Goal: Task Accomplishment & Management: Manage account settings

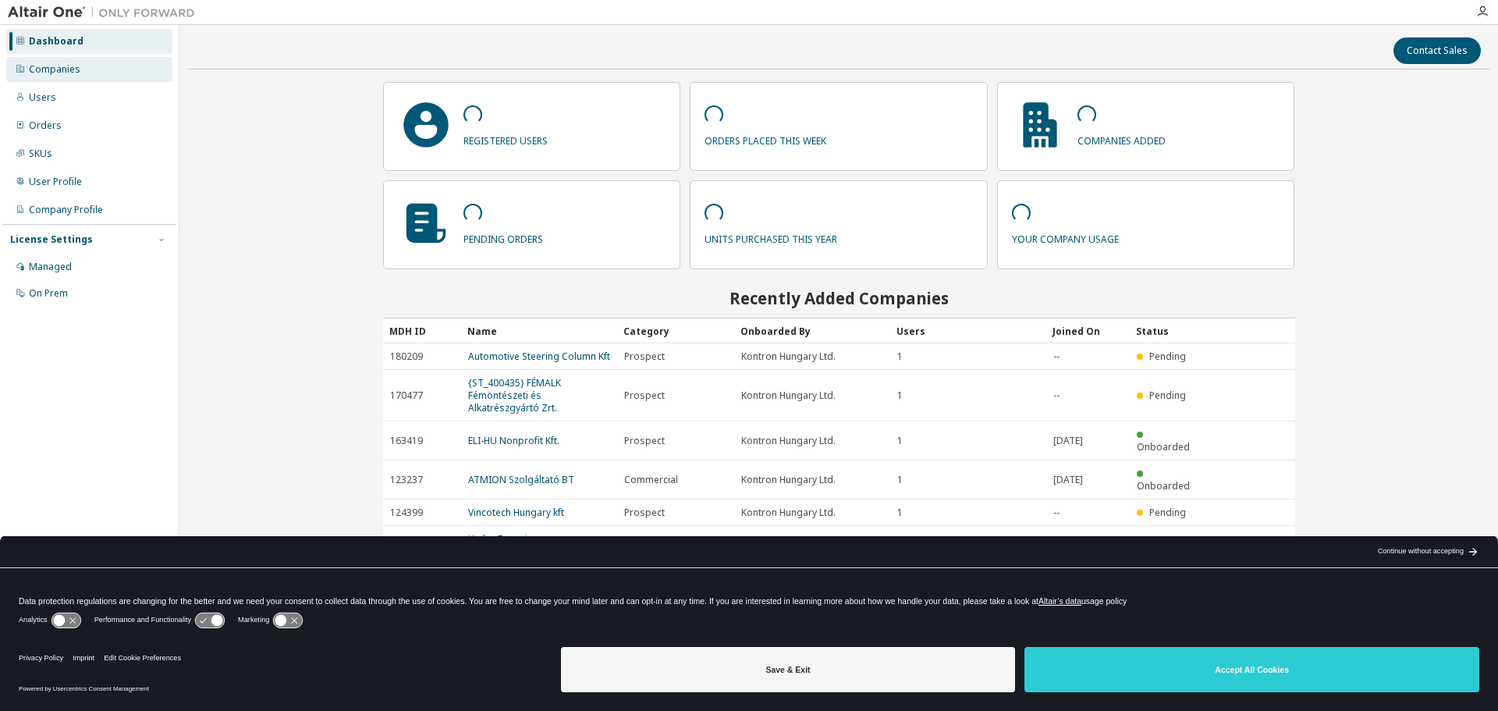
click at [65, 66] on div "Companies" at bounding box center [54, 69] width 51 height 12
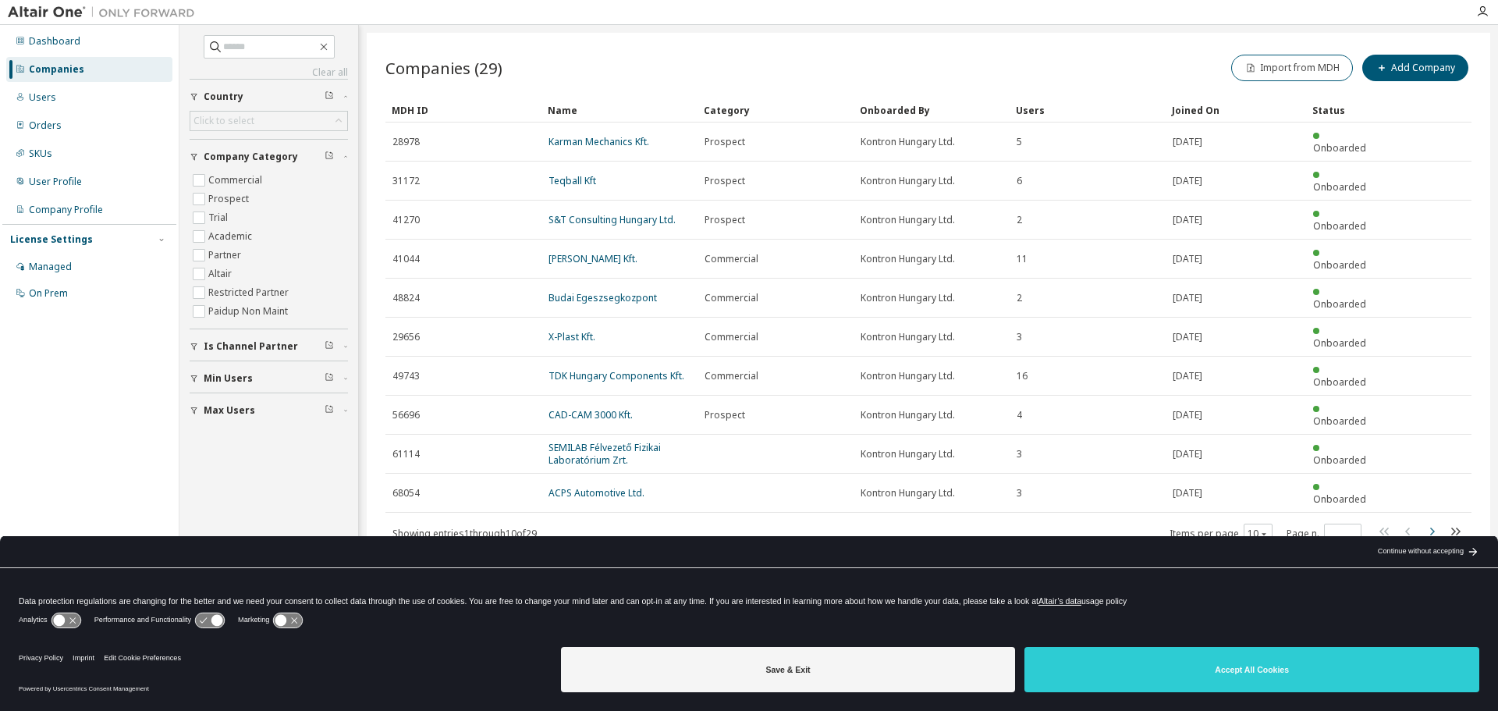
click at [1431, 522] on icon "button" at bounding box center [1431, 531] width 19 height 19
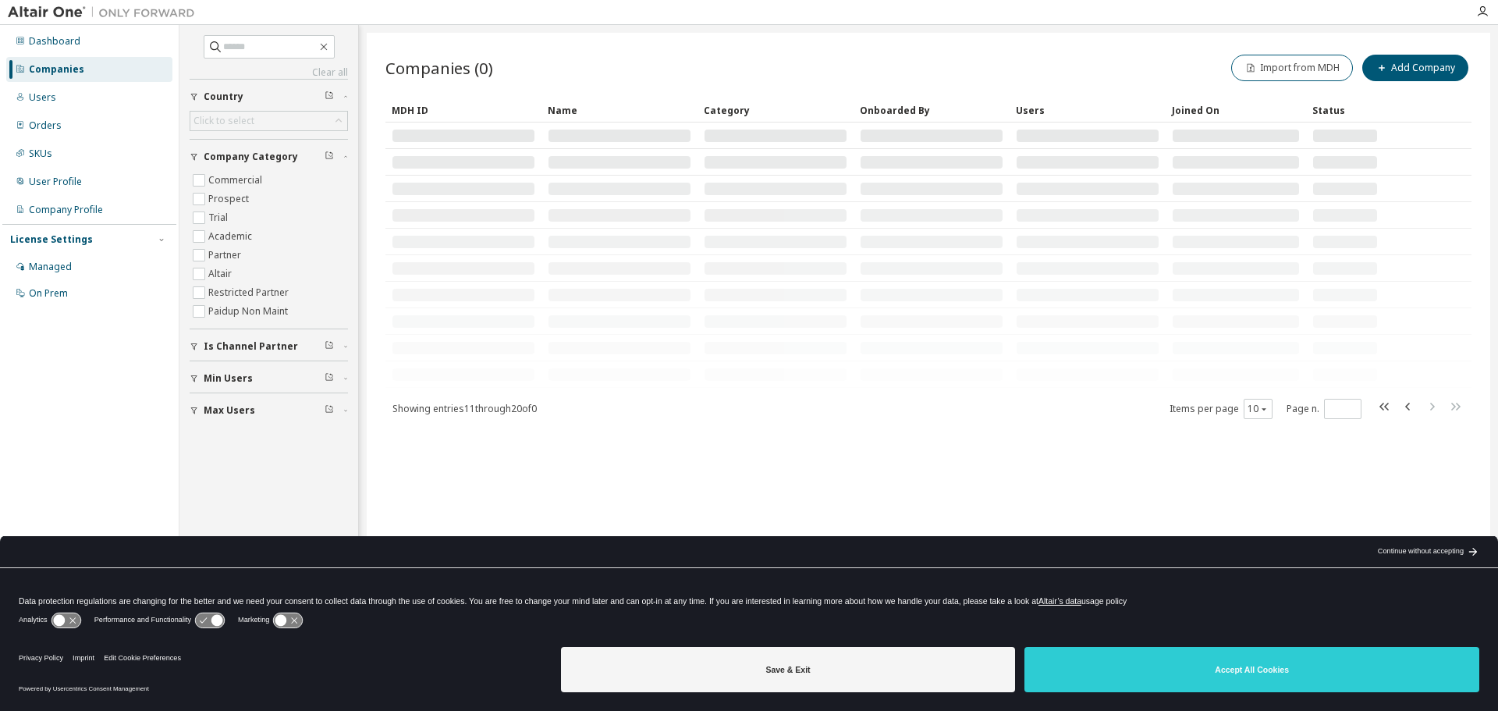
type input "*"
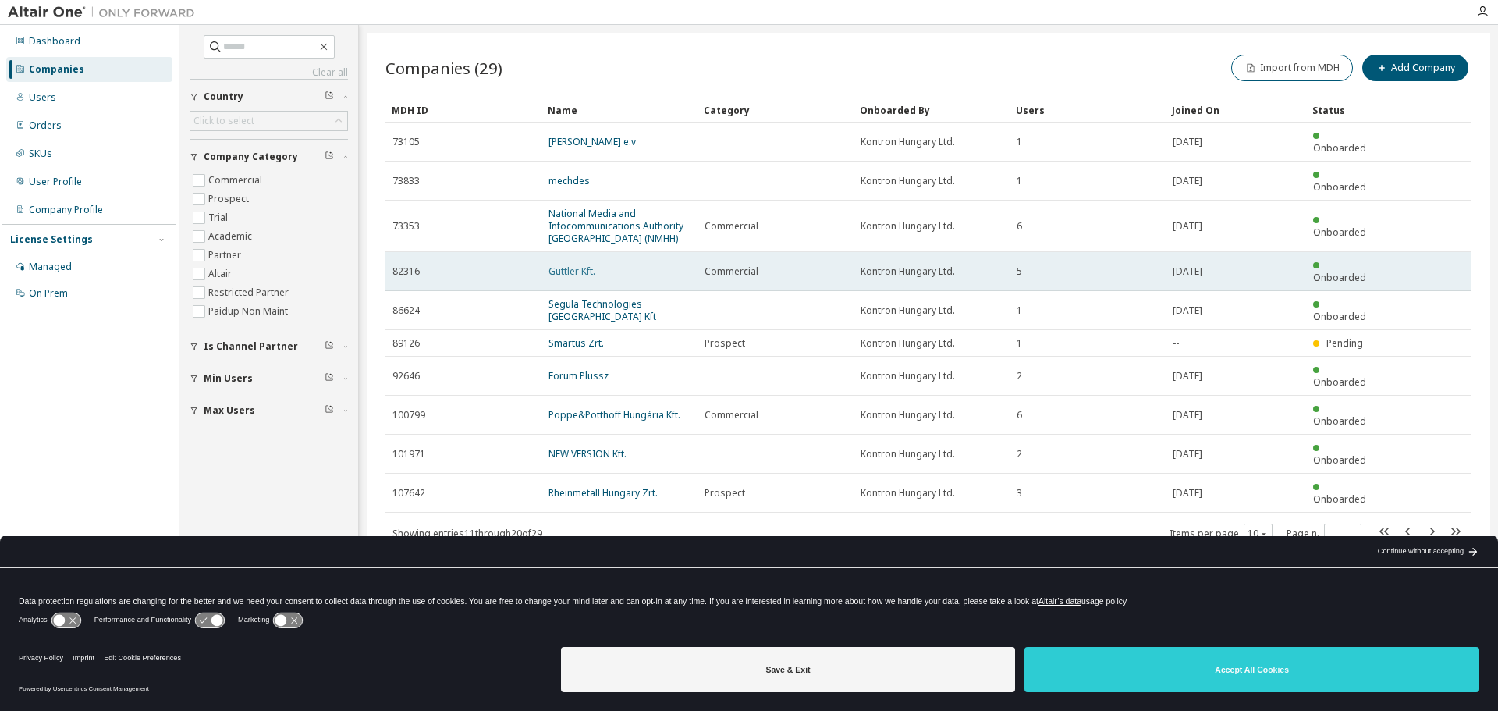
click at [575, 265] on link "Guttler Kft." at bounding box center [572, 271] width 47 height 13
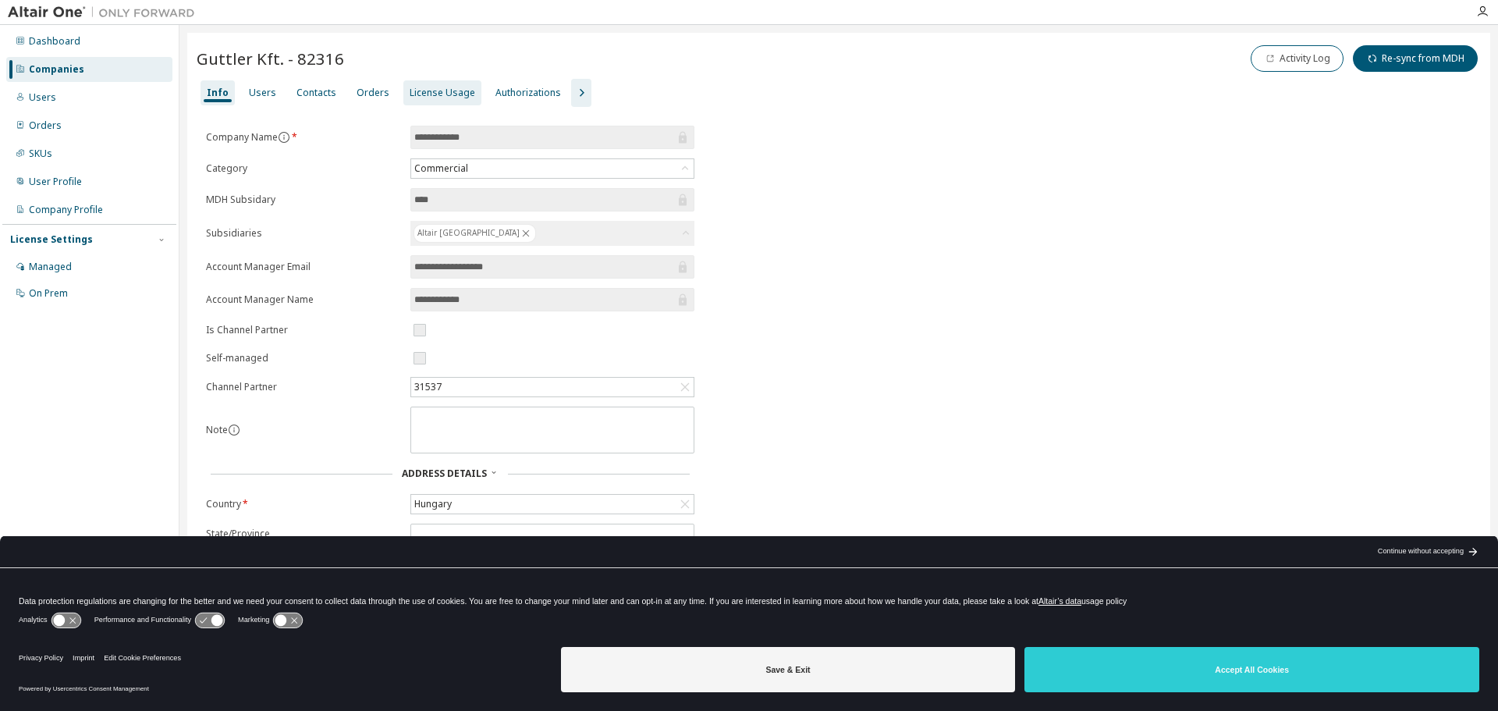
click at [410, 95] on div "License Usage" at bounding box center [443, 93] width 66 height 12
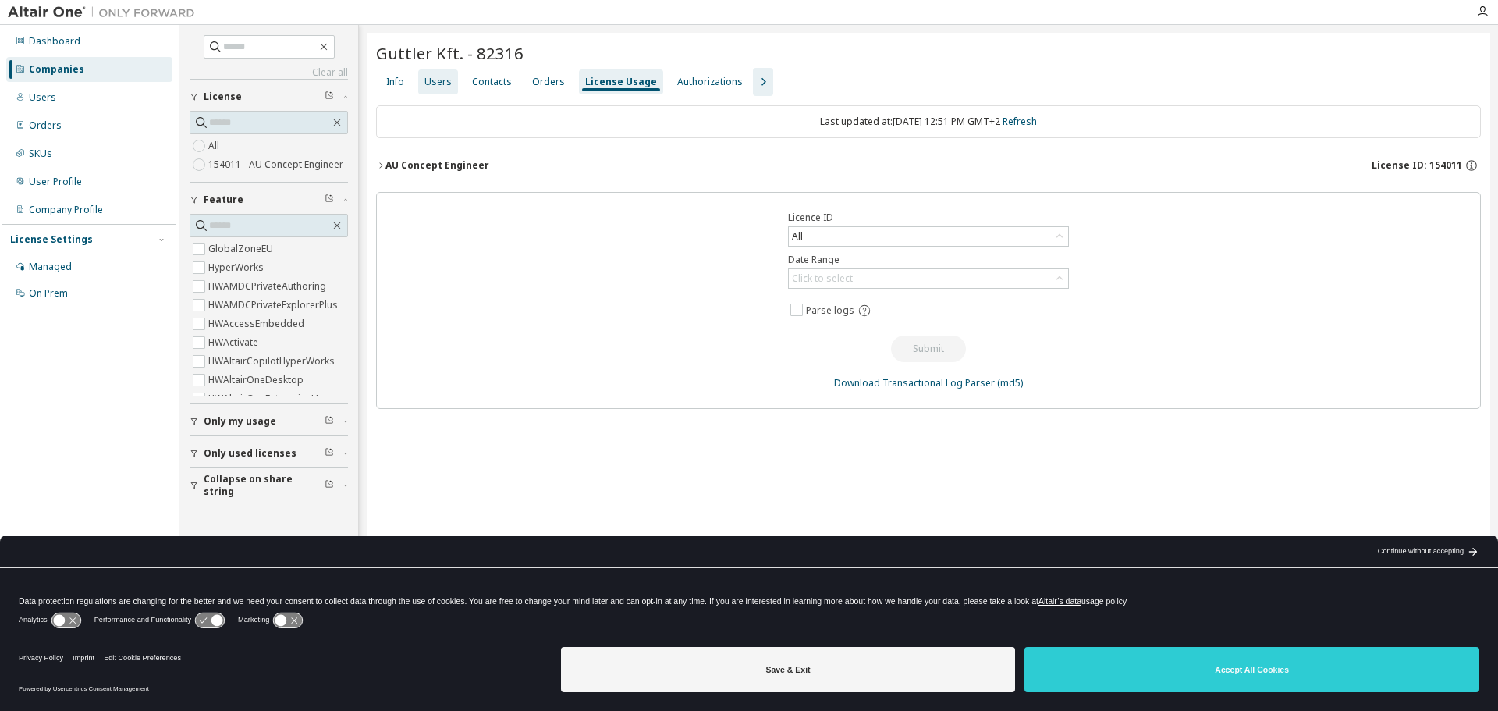
click at [439, 83] on div "Users" at bounding box center [437, 82] width 27 height 12
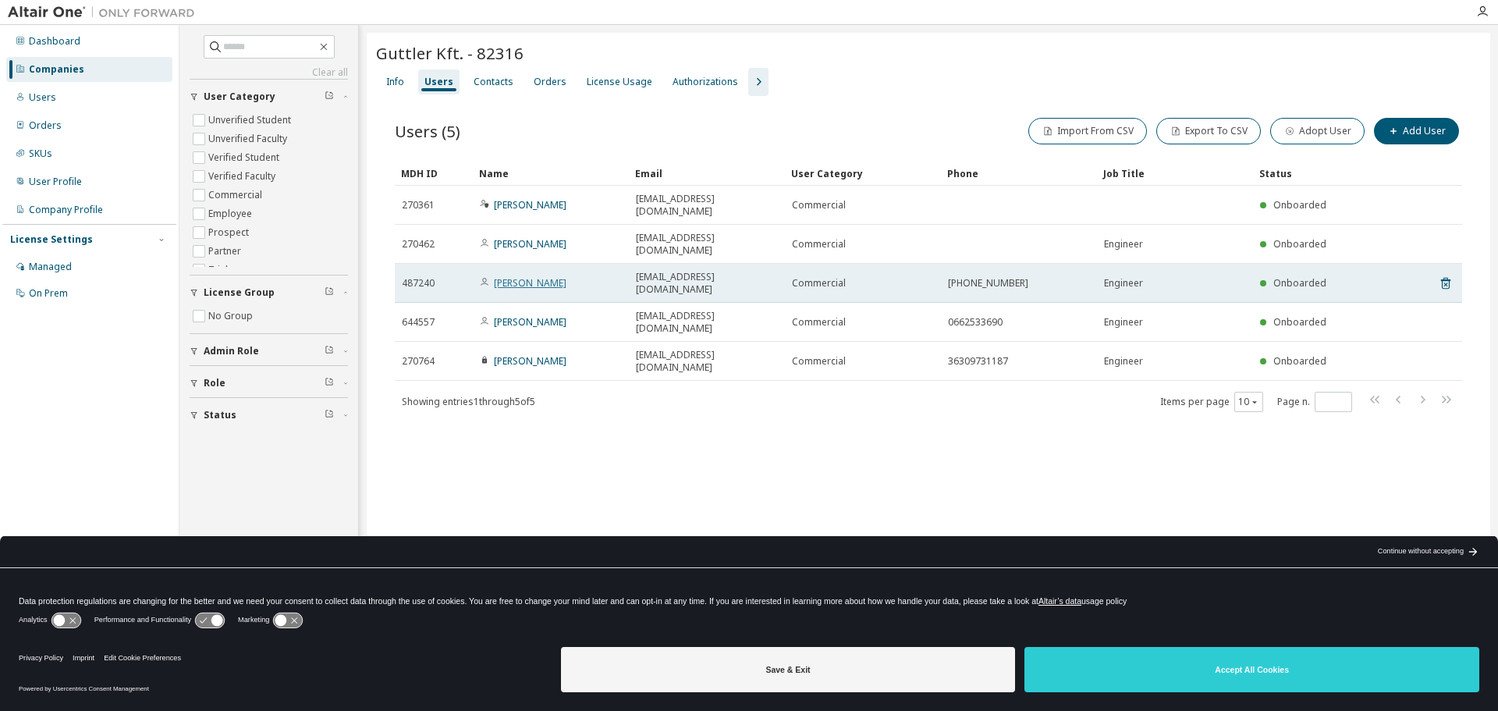
click at [510, 276] on link "[PERSON_NAME]" at bounding box center [530, 282] width 73 height 13
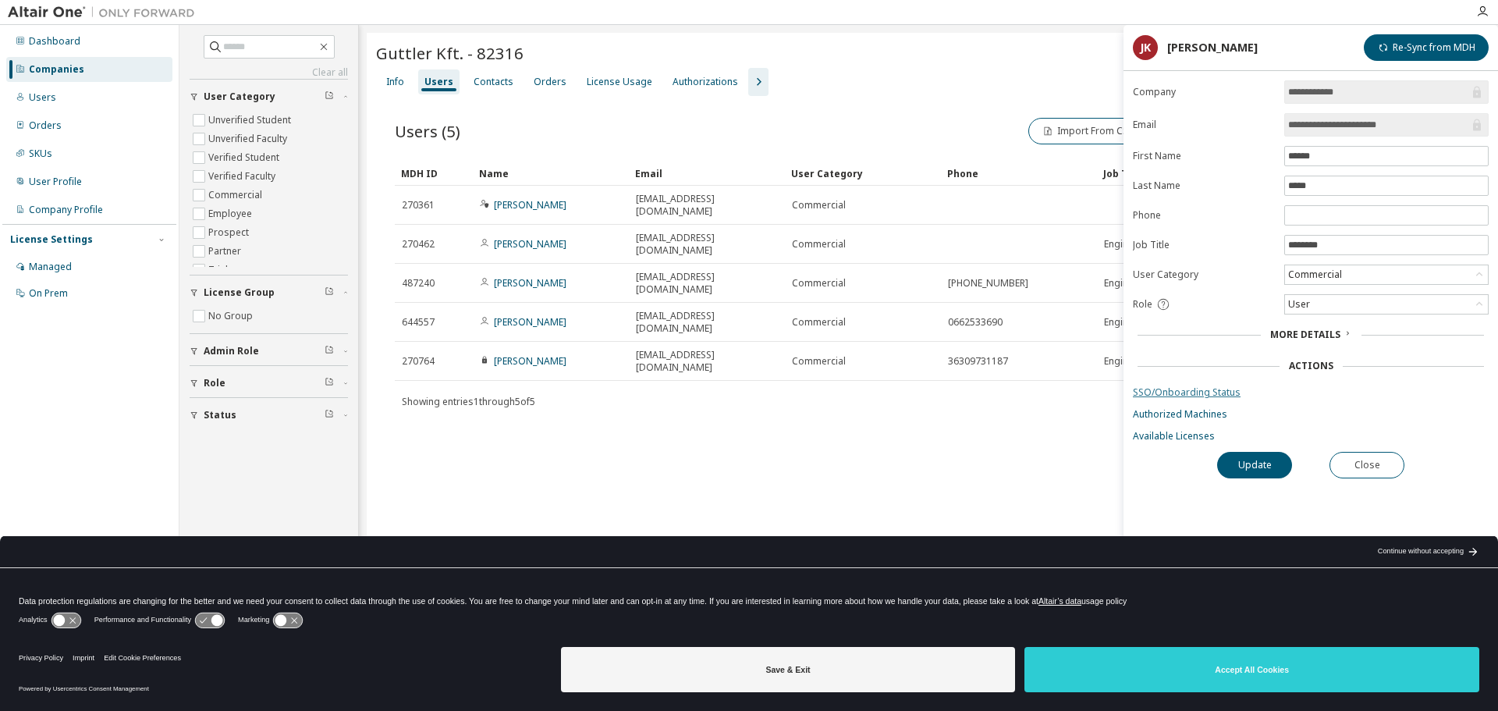
click at [1214, 394] on link "SSO/Onboarding Status" at bounding box center [1311, 392] width 356 height 12
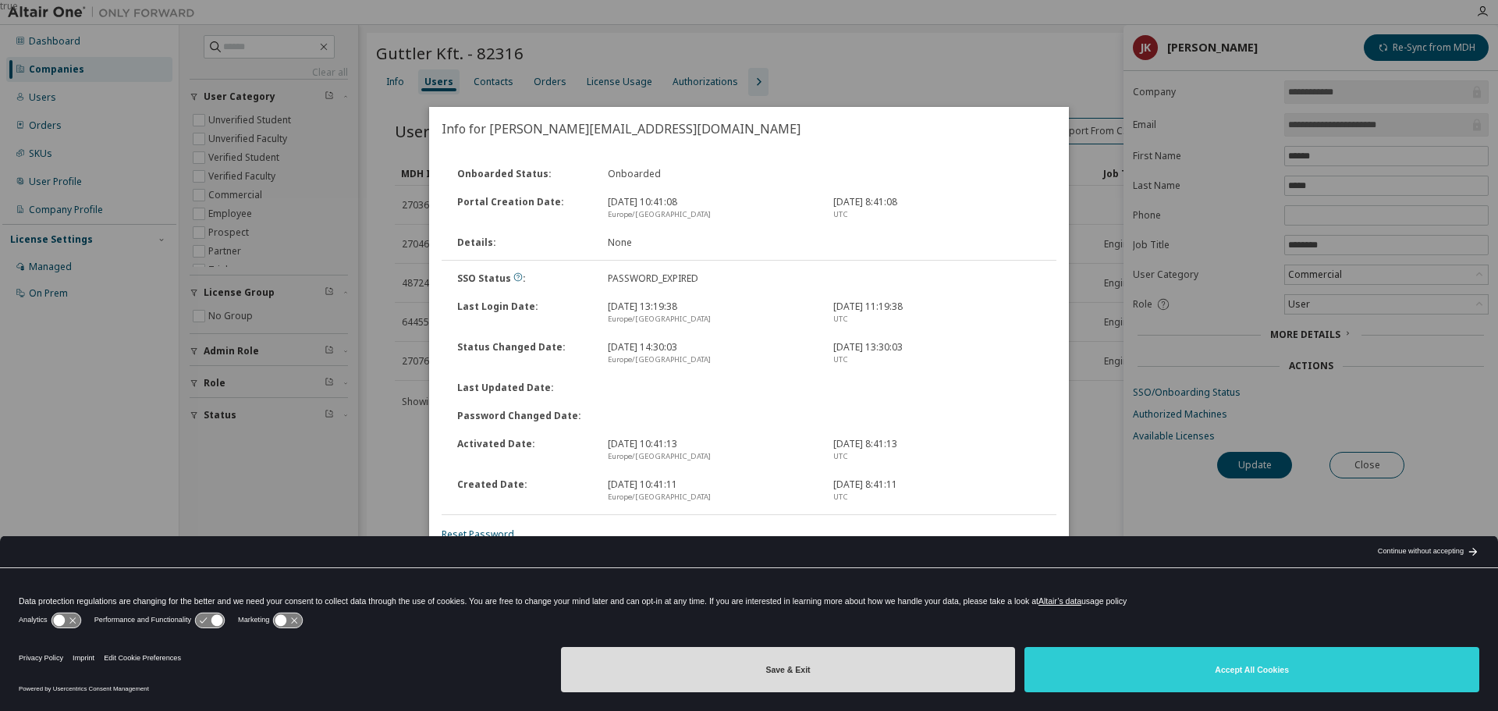
click at [783, 669] on button "Save & Exit" at bounding box center [788, 669] width 455 height 45
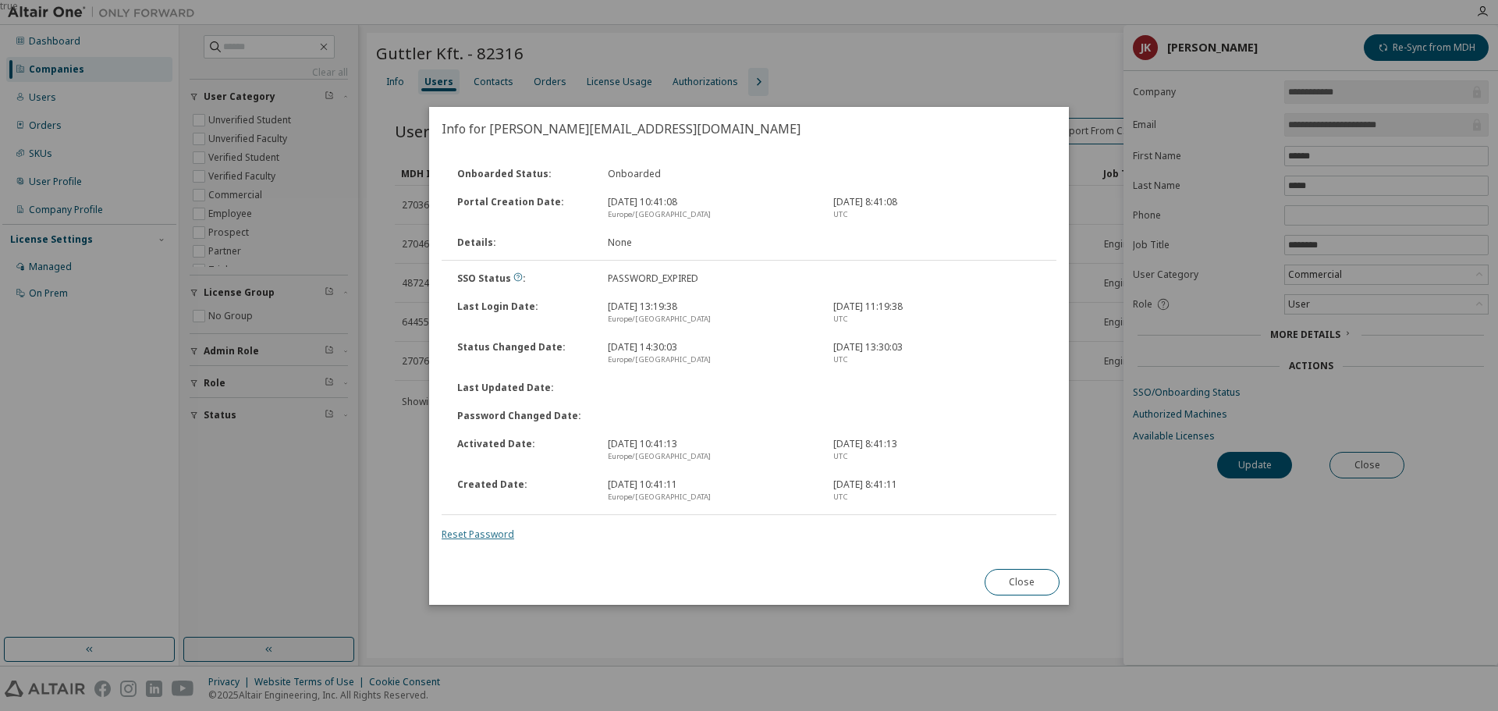
click at [494, 534] on link "Reset Password" at bounding box center [478, 533] width 73 height 13
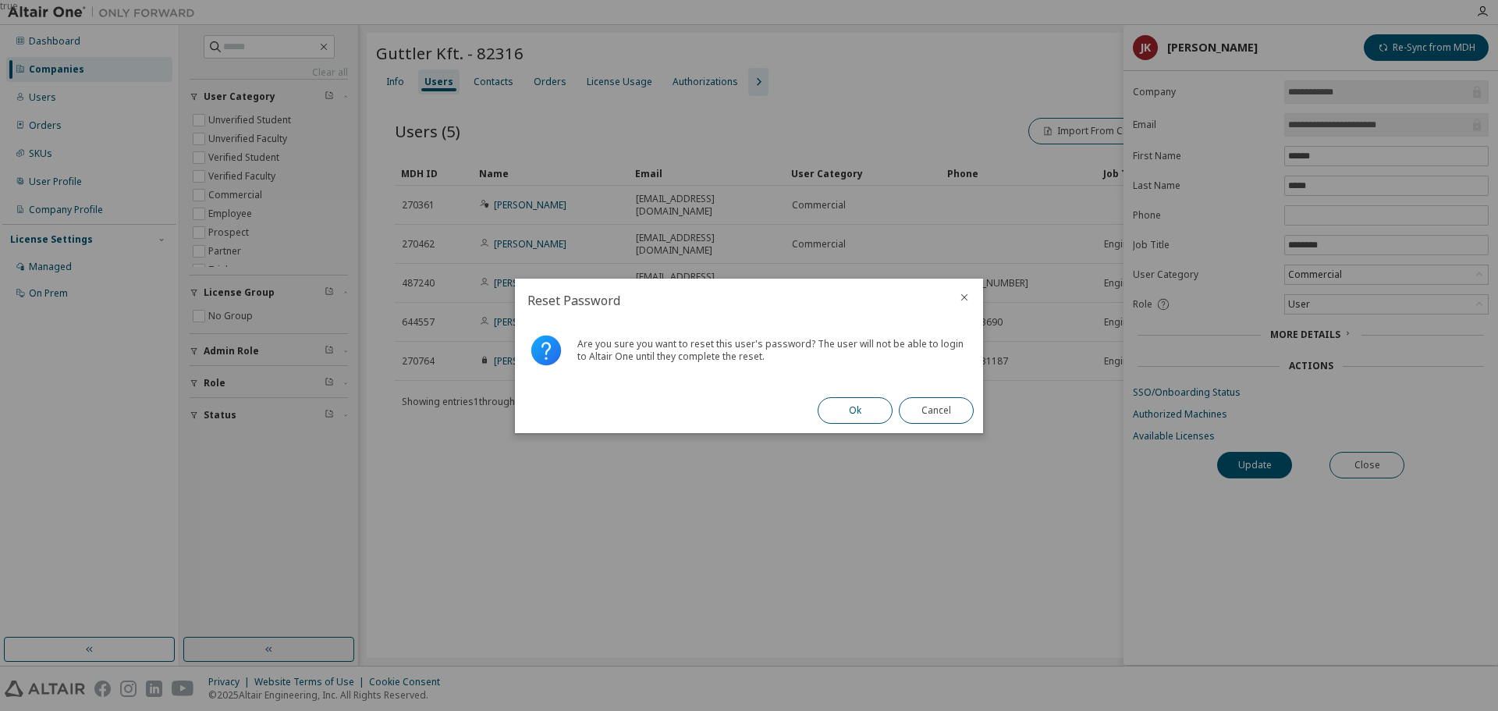
click at [854, 419] on button "Ok" at bounding box center [855, 410] width 75 height 27
click at [942, 407] on button "Close" at bounding box center [936, 410] width 75 height 27
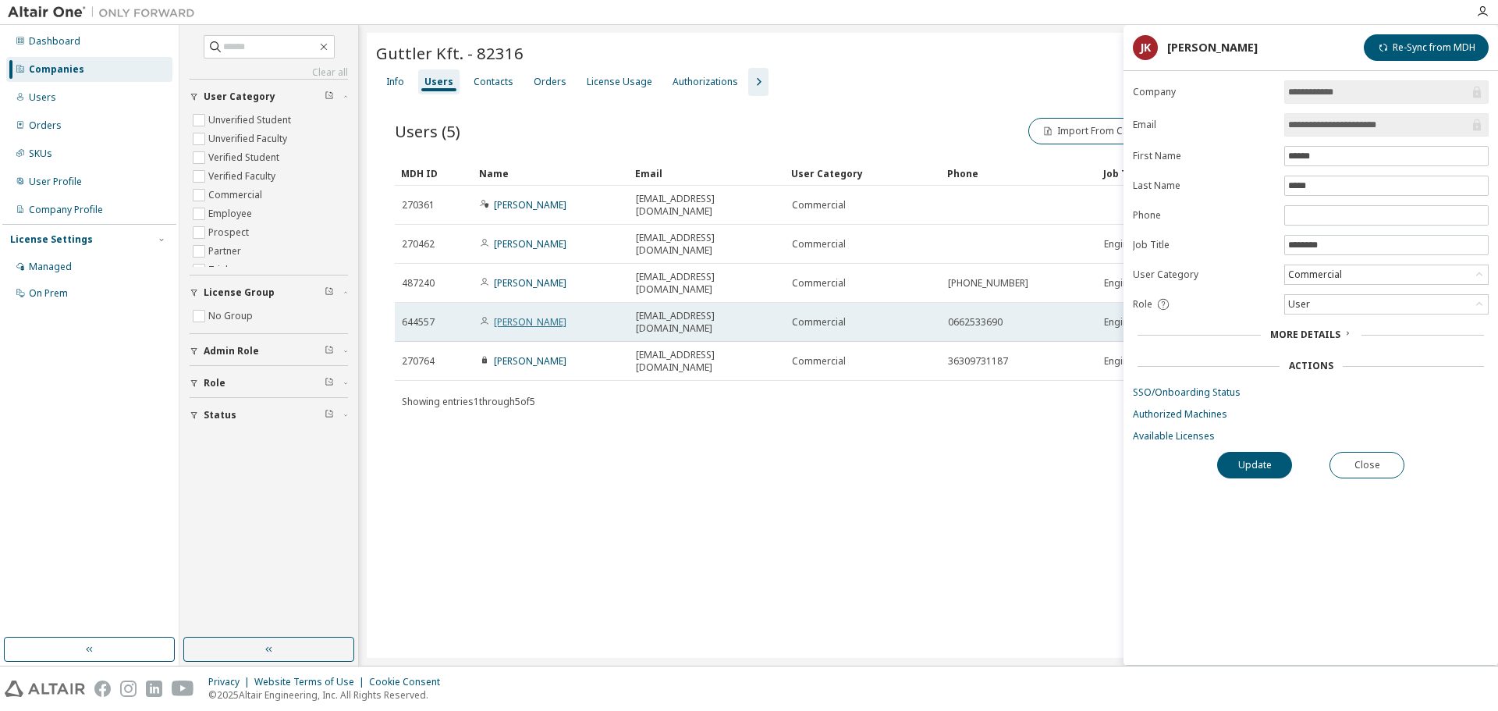
click at [514, 315] on link "[PERSON_NAME]" at bounding box center [530, 321] width 73 height 13
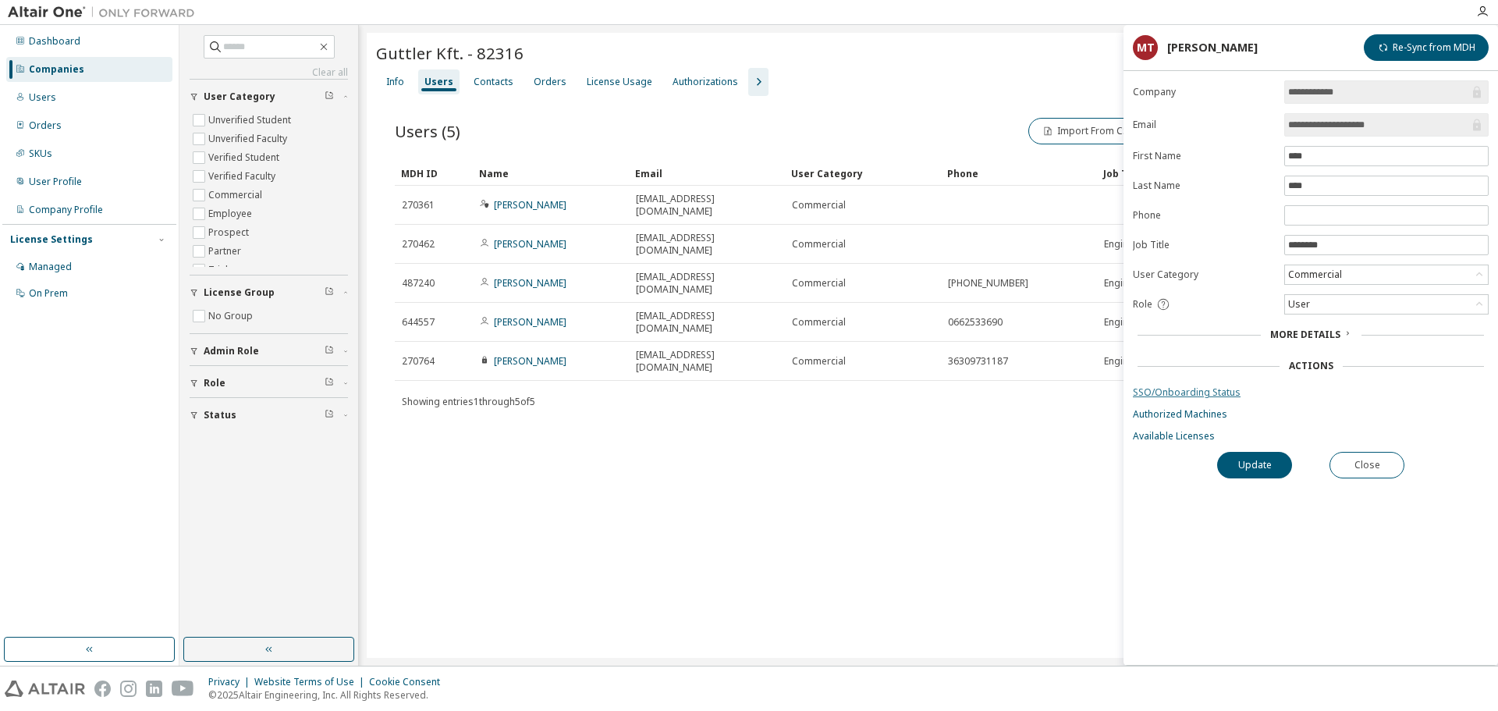
click at [1186, 396] on link "SSO/Onboarding Status" at bounding box center [1311, 392] width 356 height 12
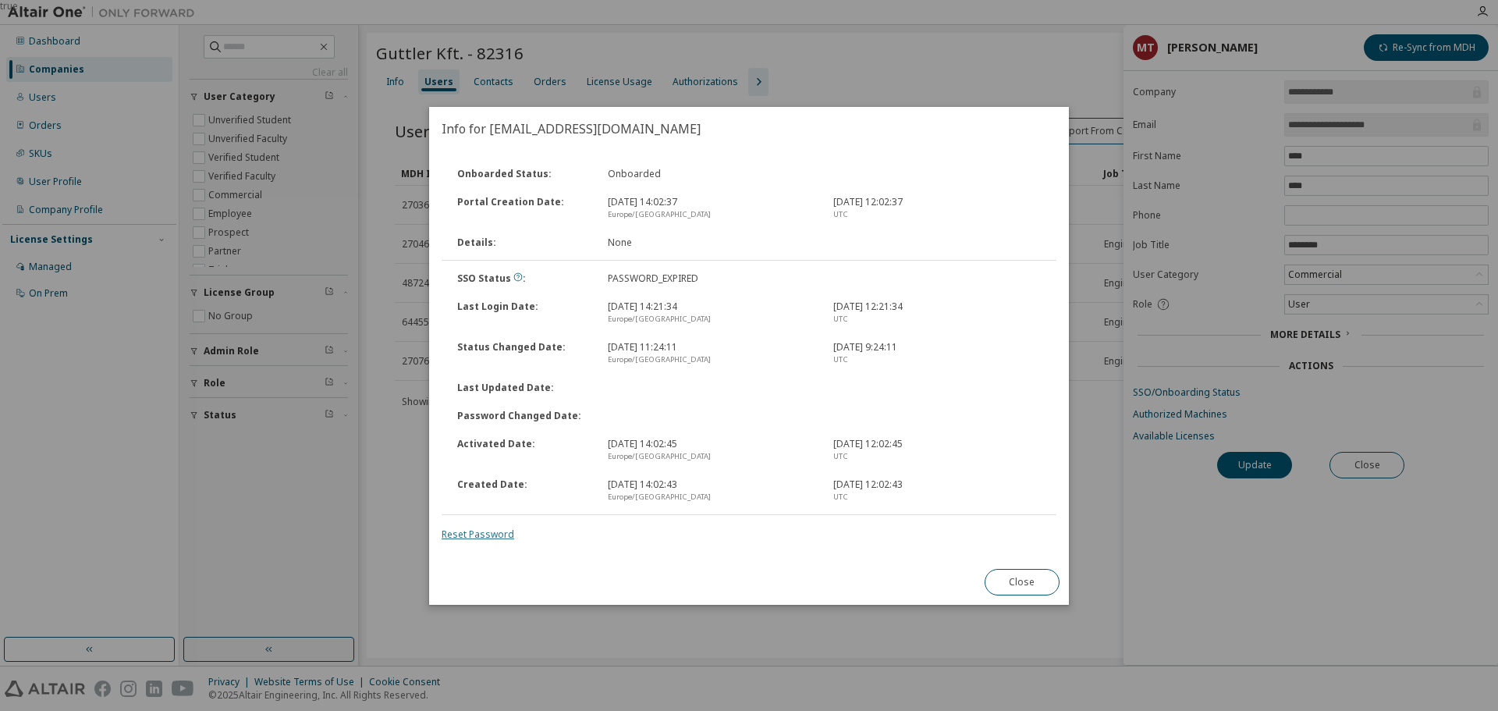
click at [490, 534] on link "Reset Password" at bounding box center [478, 533] width 73 height 13
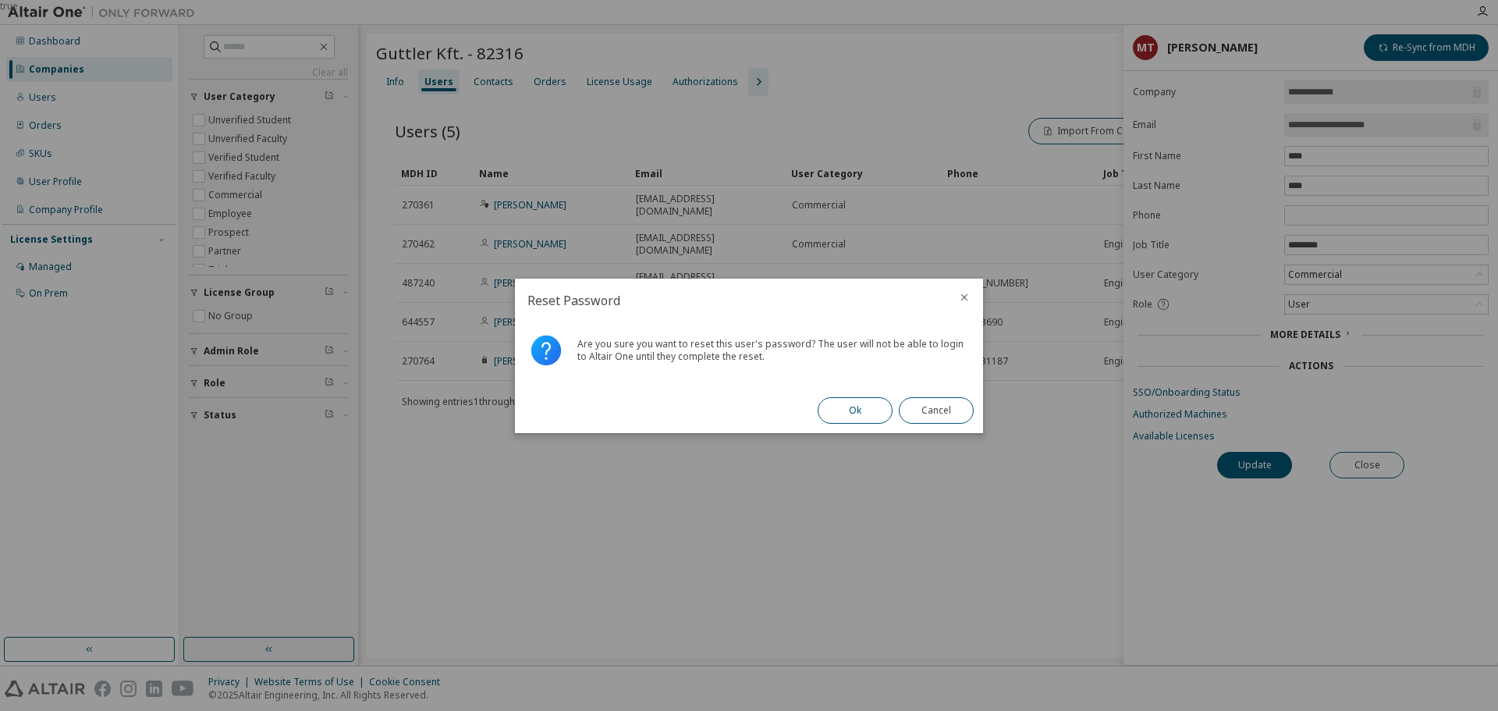
click at [863, 409] on button "Ok" at bounding box center [855, 410] width 75 height 27
click at [932, 414] on button "Close" at bounding box center [936, 410] width 75 height 27
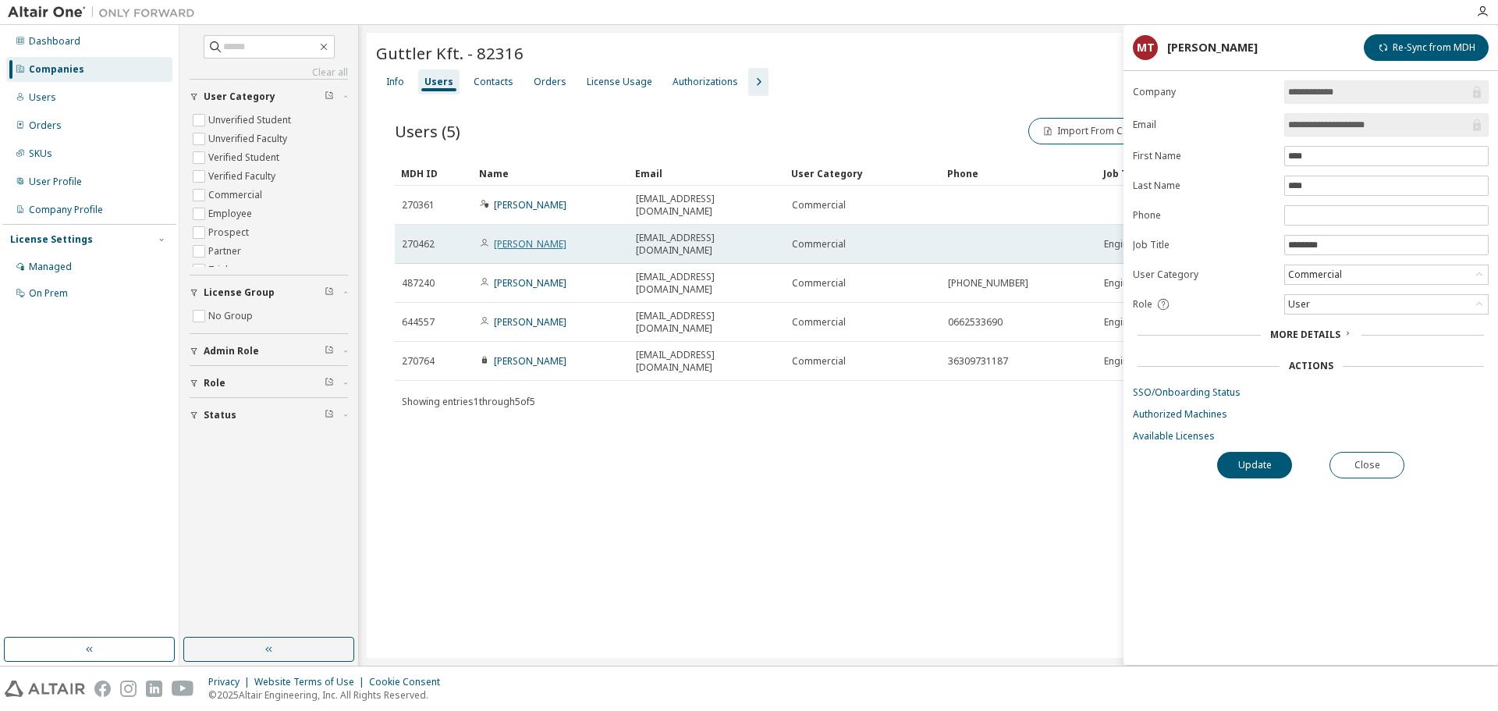
click at [515, 237] on link "[PERSON_NAME]" at bounding box center [530, 243] width 73 height 13
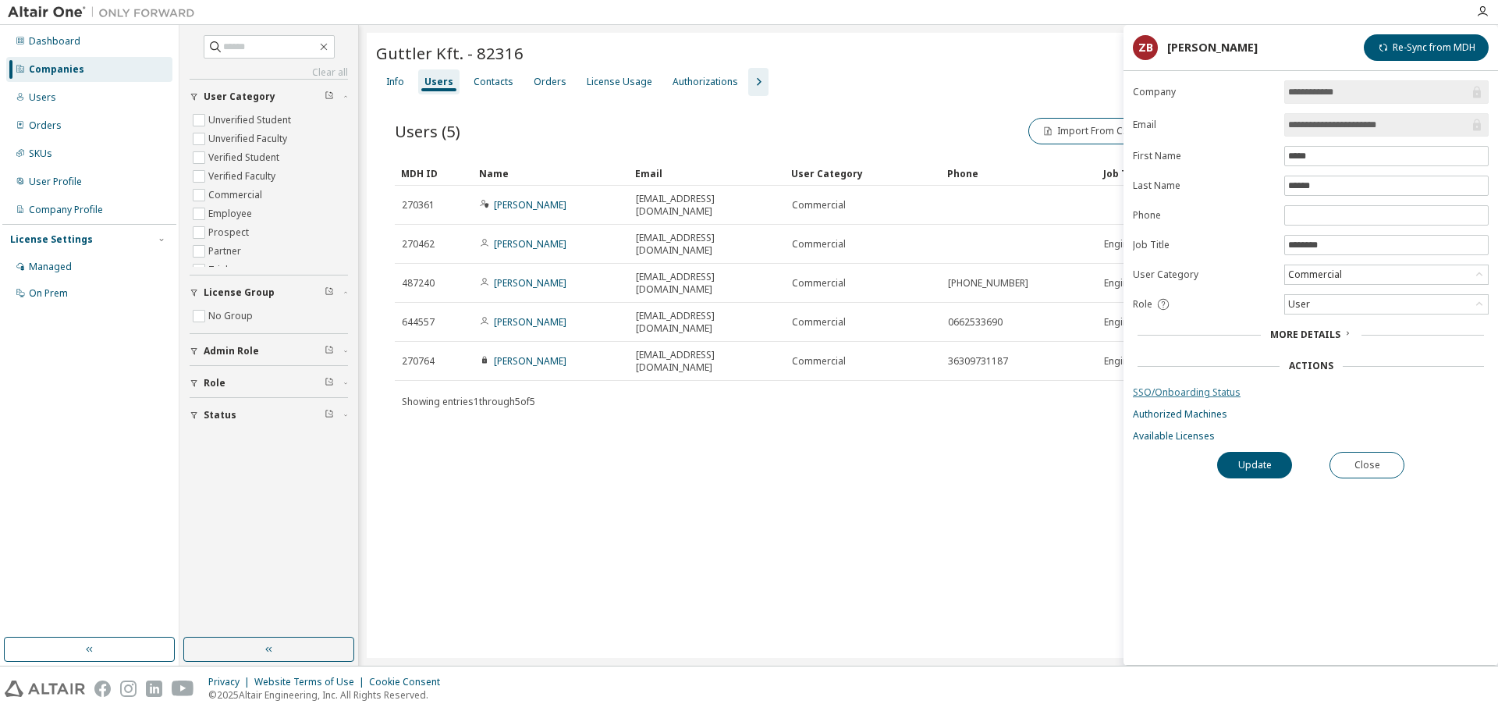
click at [1181, 389] on link "SSO/Onboarding Status" at bounding box center [1311, 392] width 356 height 12
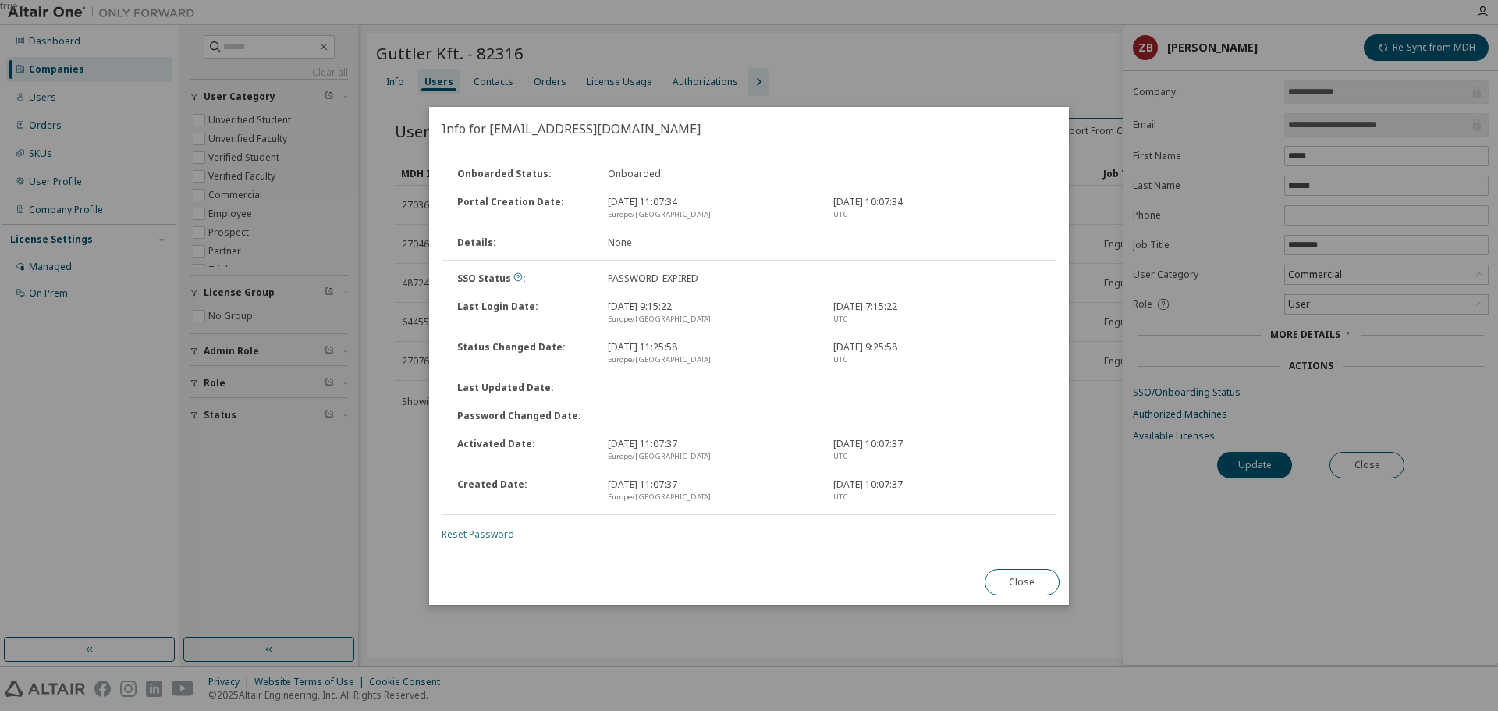
click at [486, 534] on link "Reset Password" at bounding box center [478, 533] width 73 height 13
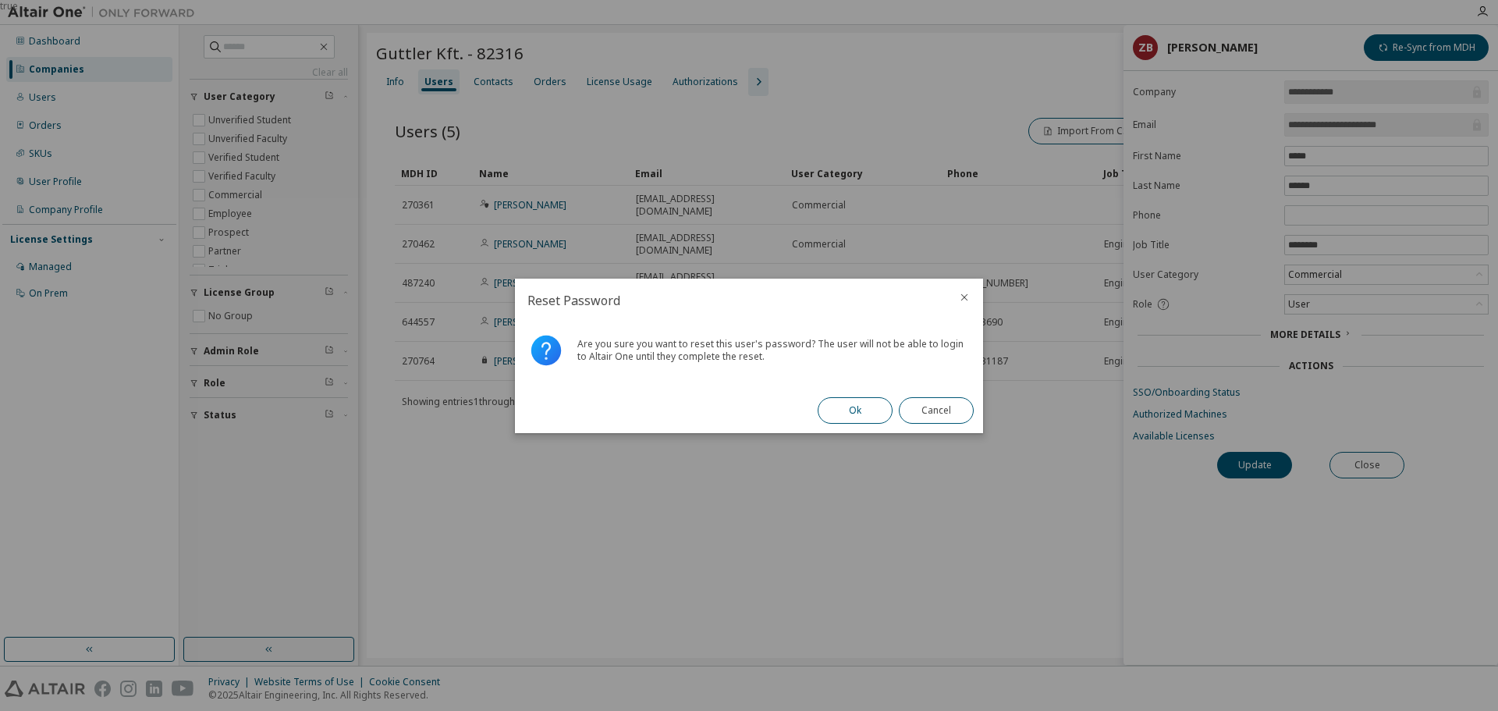
click at [857, 404] on button "Ok" at bounding box center [855, 410] width 75 height 27
click at [931, 407] on button "Close" at bounding box center [936, 410] width 75 height 27
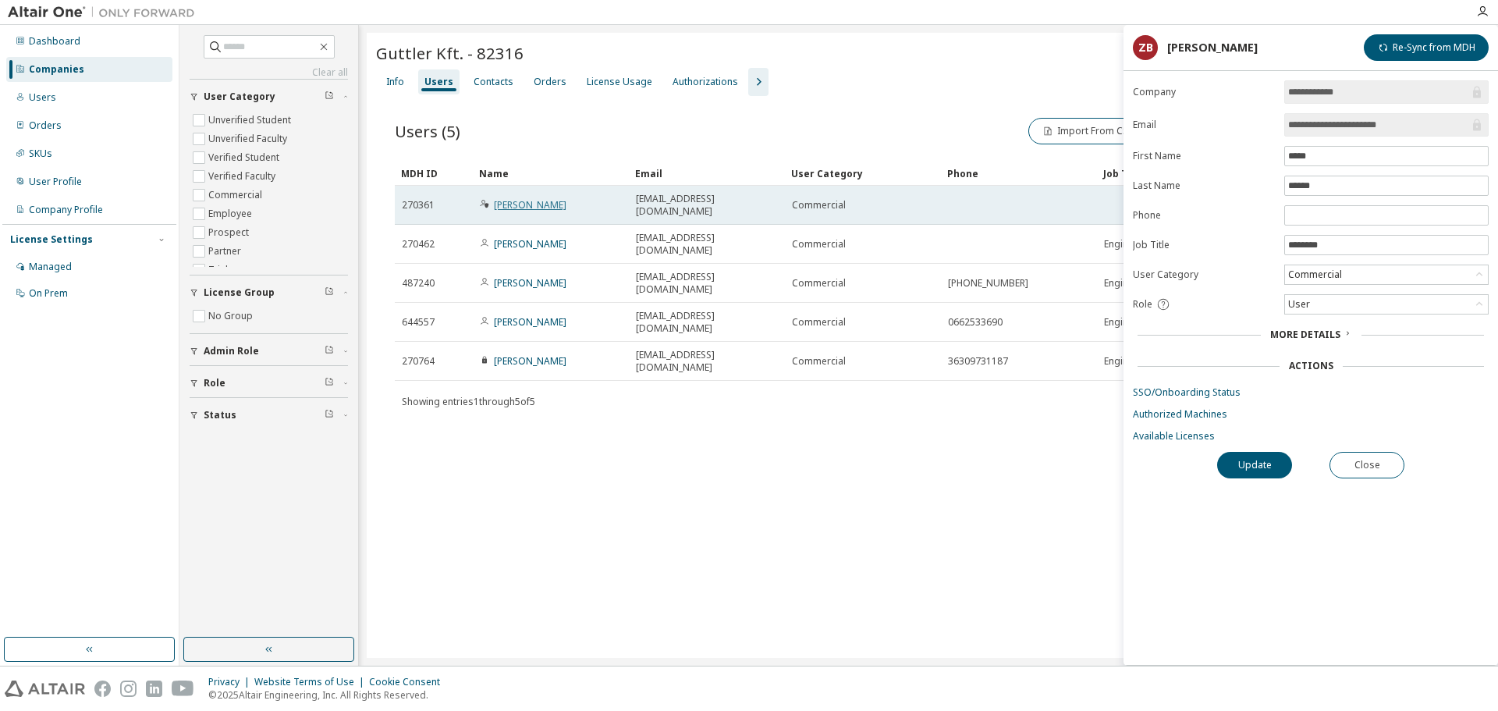
click at [515, 199] on link "[PERSON_NAME]" at bounding box center [530, 204] width 73 height 13
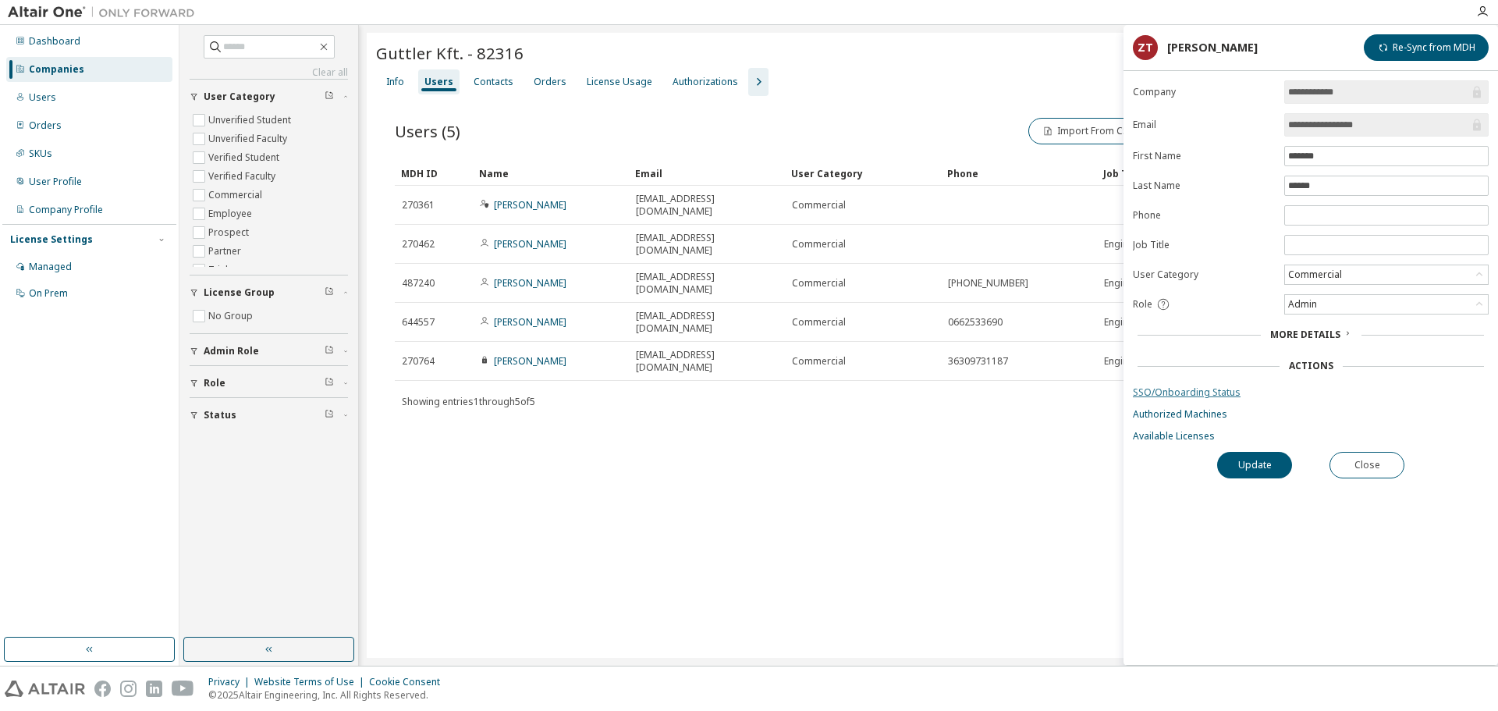
click at [1177, 393] on link "SSO/Onboarding Status" at bounding box center [1311, 392] width 356 height 12
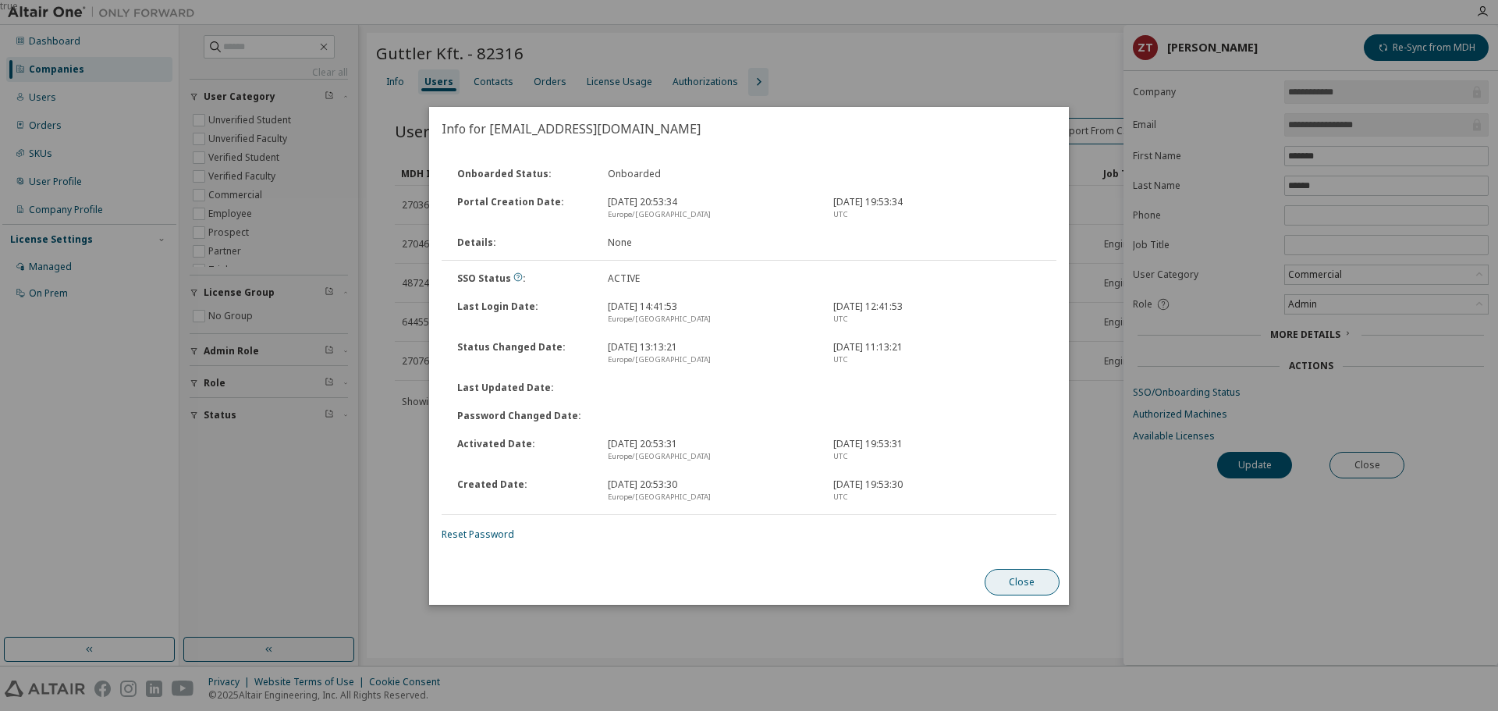
click at [1016, 582] on button "Close" at bounding box center [1022, 582] width 75 height 27
